Goal: Check status: Check status

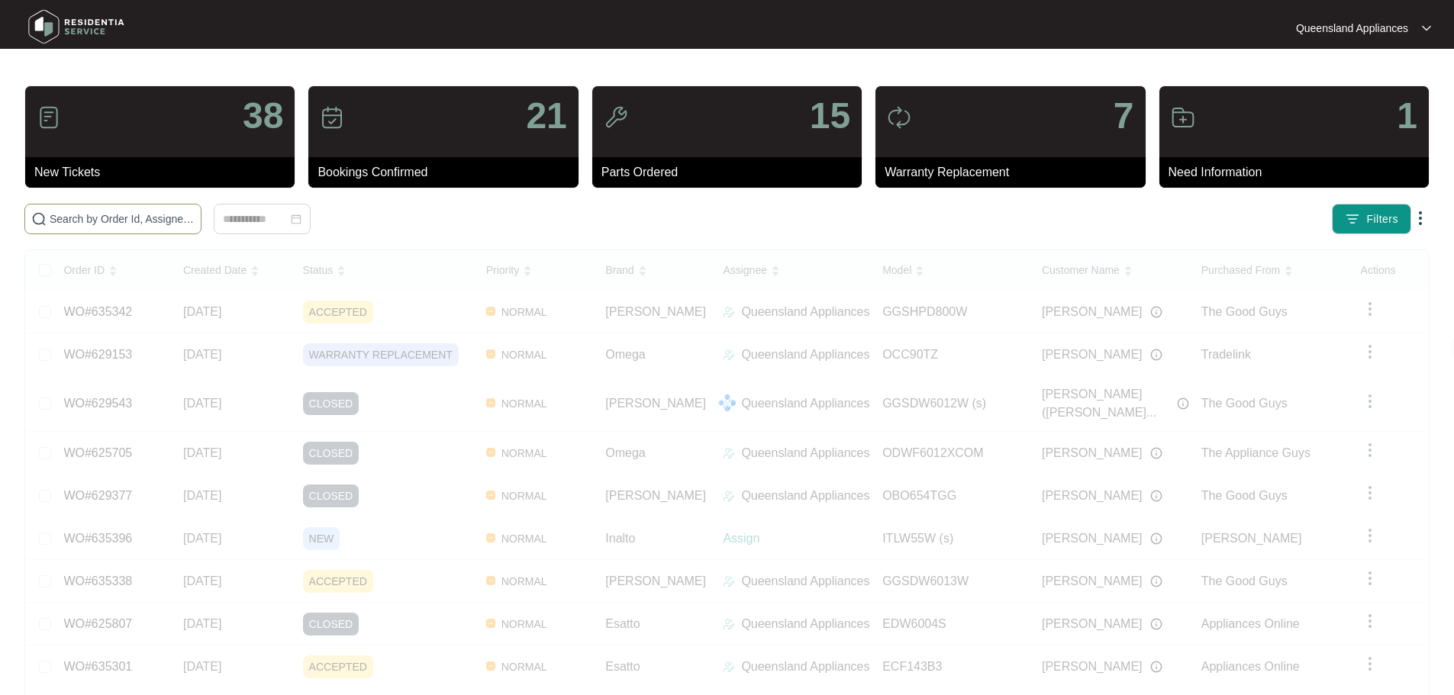
click at [202, 229] on span at bounding box center [112, 219] width 177 height 31
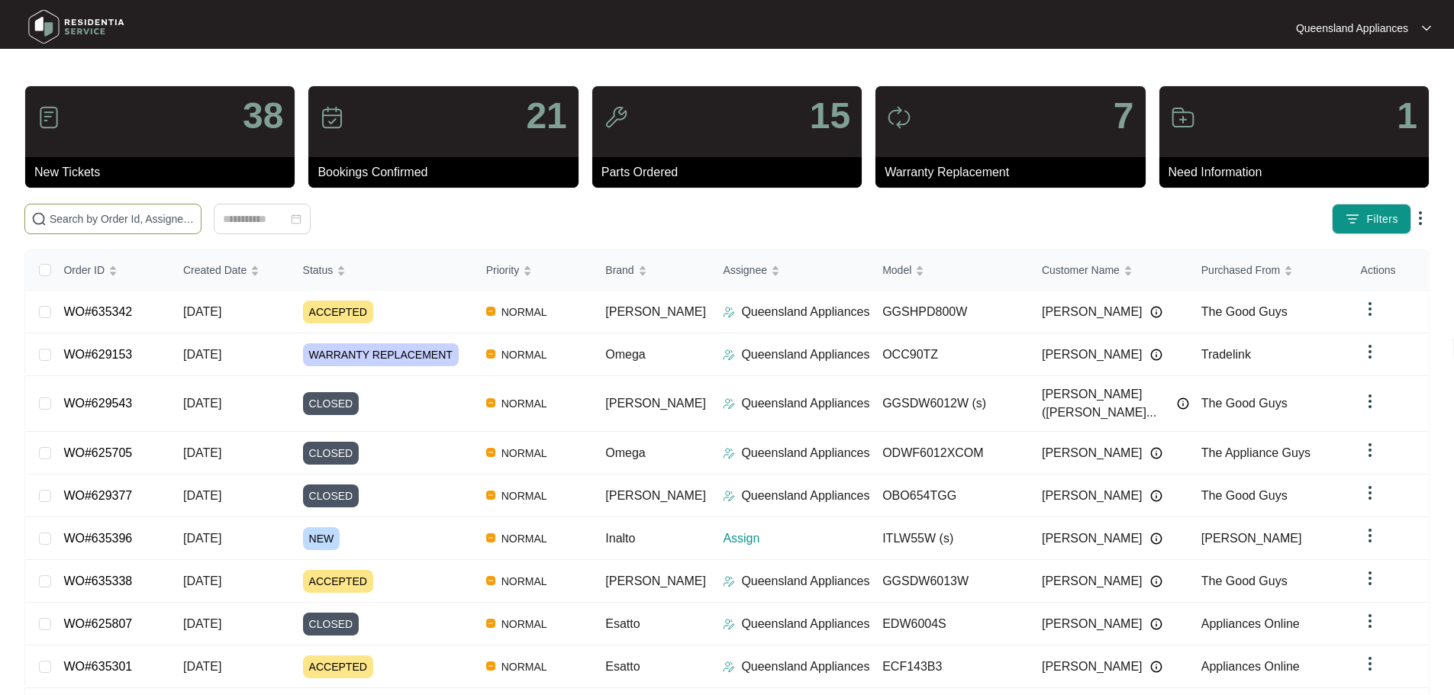
paste input "634358"
type input "634358"
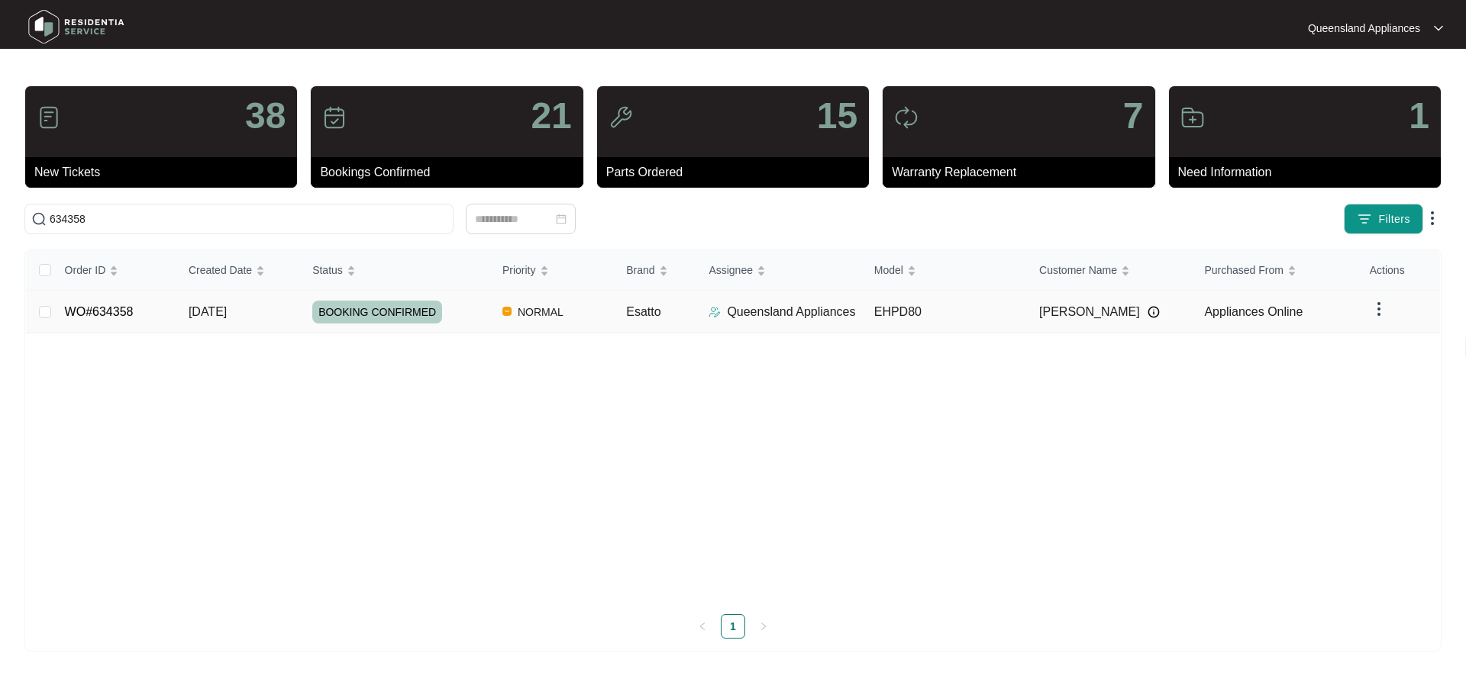
click at [734, 321] on td "Queensland Appliances" at bounding box center [778, 312] width 165 height 43
click at [834, 308] on div "Order ID Created Date Status Priority Brand Assignee Model Customer Name Purcha…" at bounding box center [733, 444] width 1414 height 389
click at [434, 301] on div "BOOKING CONFIRMED" at bounding box center [401, 312] width 178 height 23
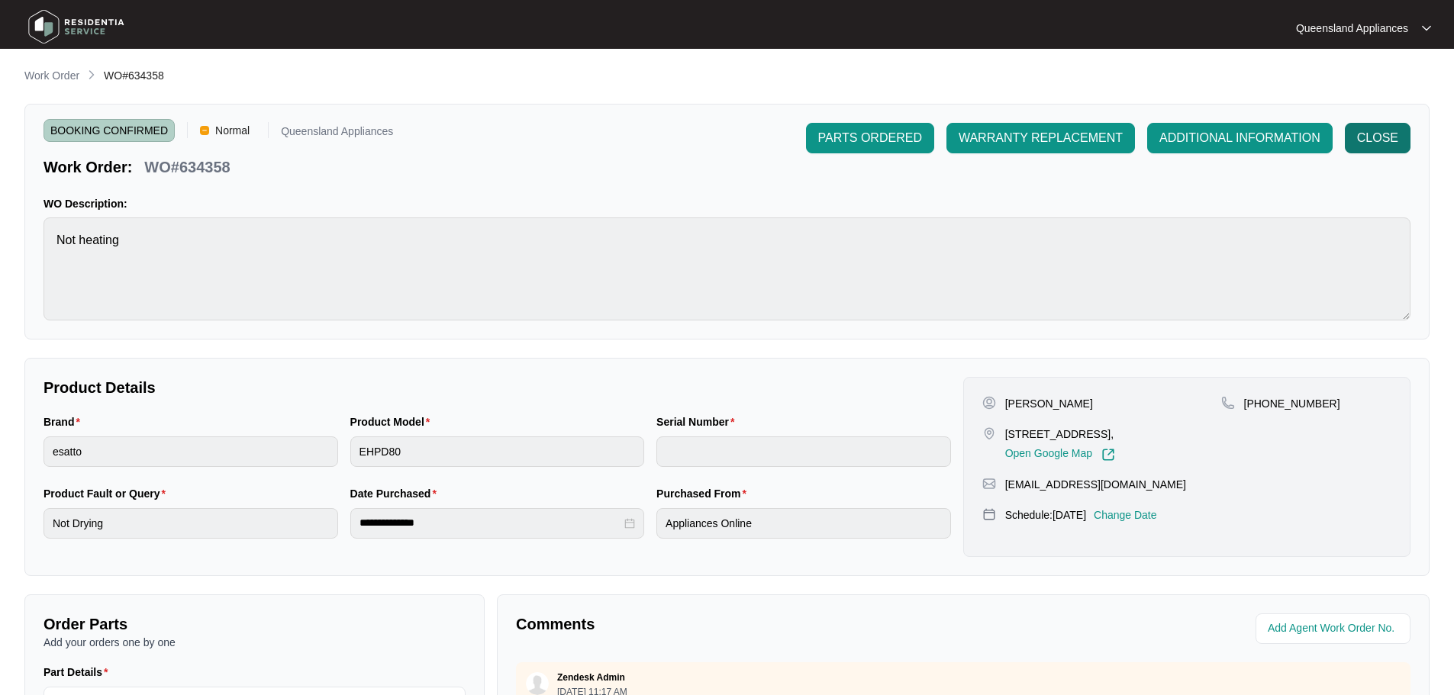
click at [1385, 141] on span "CLOSE" at bounding box center [1377, 138] width 41 height 18
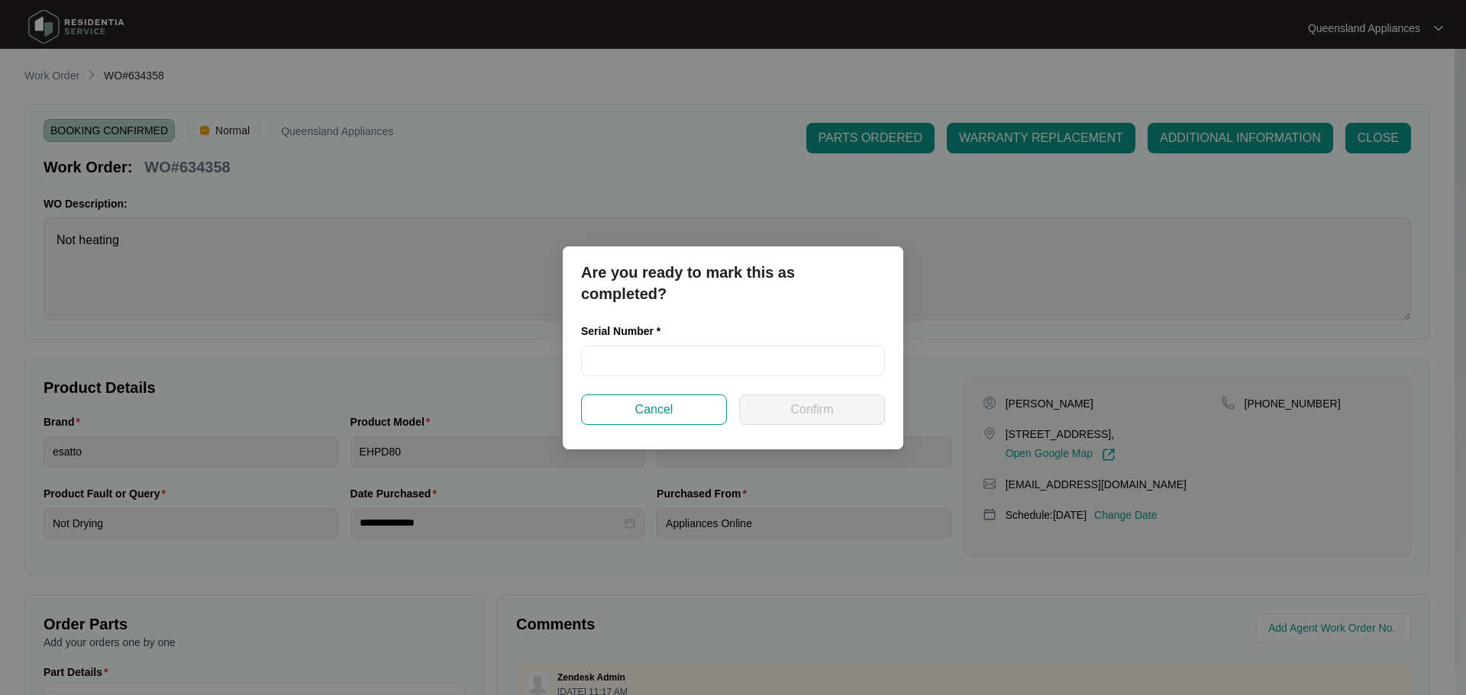
click at [665, 341] on div "Serial Number *" at bounding box center [733, 334] width 304 height 23
click at [662, 356] on input "text" at bounding box center [733, 361] width 304 height 31
paste input "540K6843213715P00120"
type input "540K6843213715P00120"
click at [787, 398] on button "Confirm" at bounding box center [812, 410] width 146 height 31
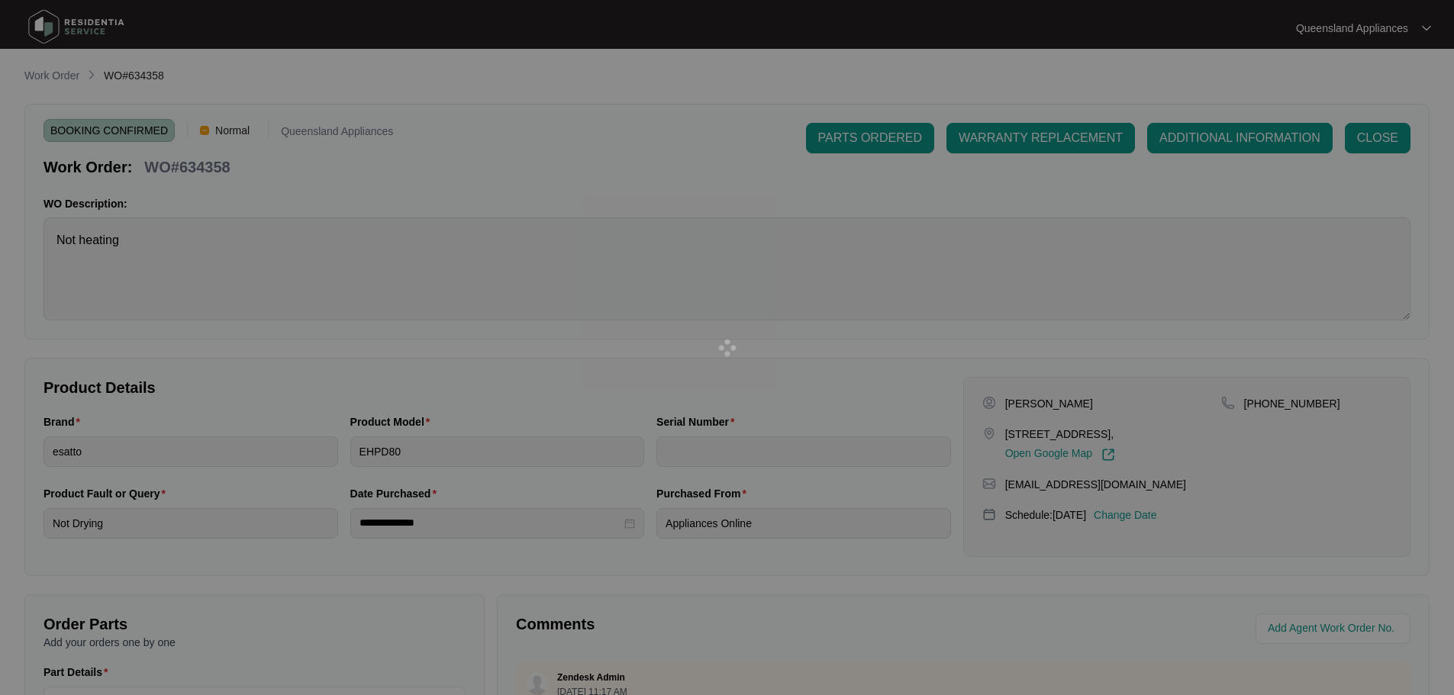
type input "540K6843213715P00120"
